Goal: Entertainment & Leisure: Consume media (video, audio)

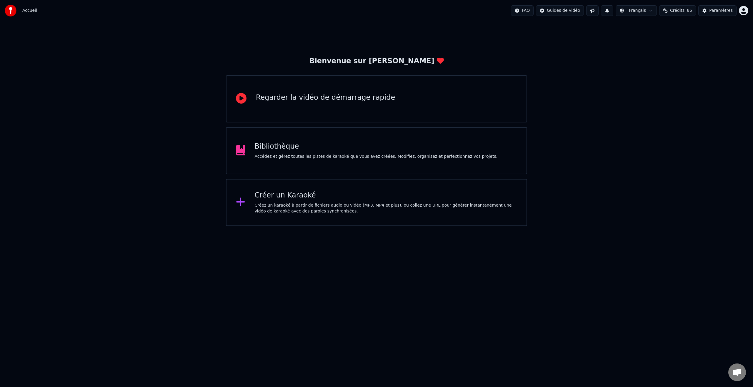
click at [297, 104] on div "Regarder la vidéo de démarrage rapide" at bounding box center [325, 99] width 139 height 12
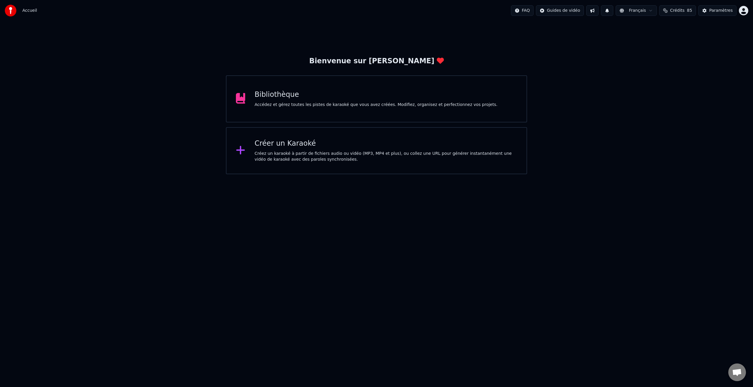
click at [290, 99] on div "Bibliothèque" at bounding box center [376, 94] width 243 height 9
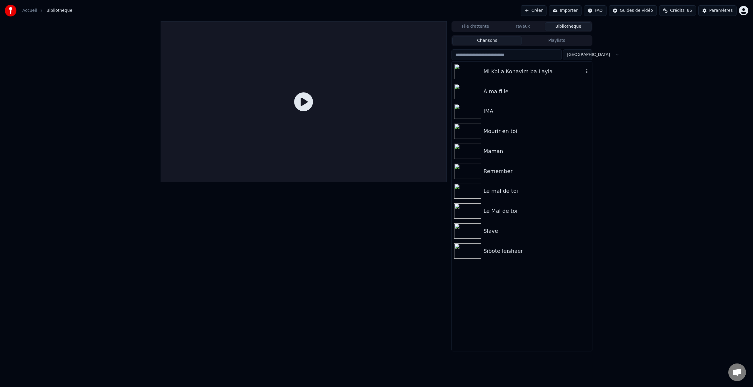
click at [501, 72] on div "Mi Kol a Kohavim ba Layla" at bounding box center [533, 71] width 100 height 8
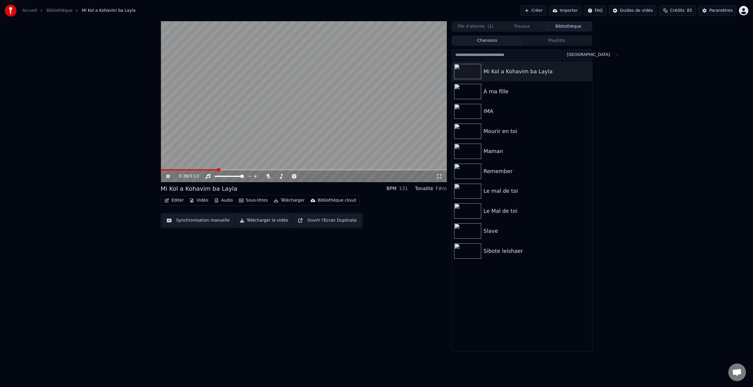
click at [171, 176] on icon at bounding box center [172, 176] width 14 height 5
